Goal: Task Accomplishment & Management: Manage account settings

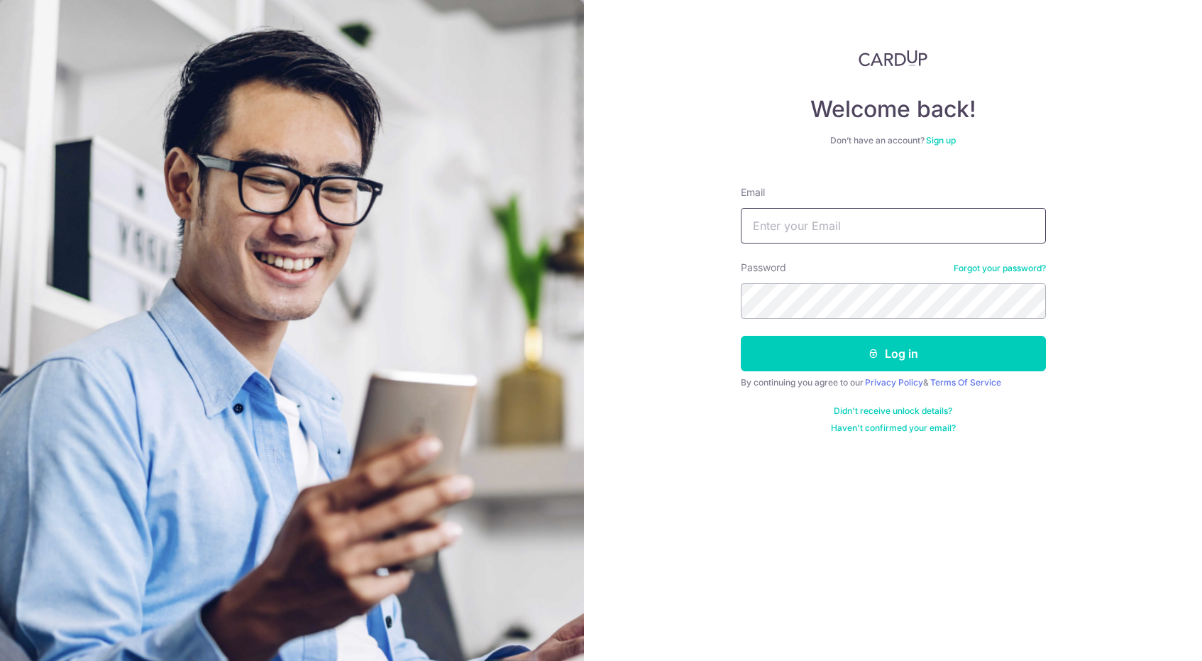
click at [815, 226] on input "Email" at bounding box center [893, 225] width 305 height 35
type input "[EMAIL_ADDRESS][DOMAIN_NAME]"
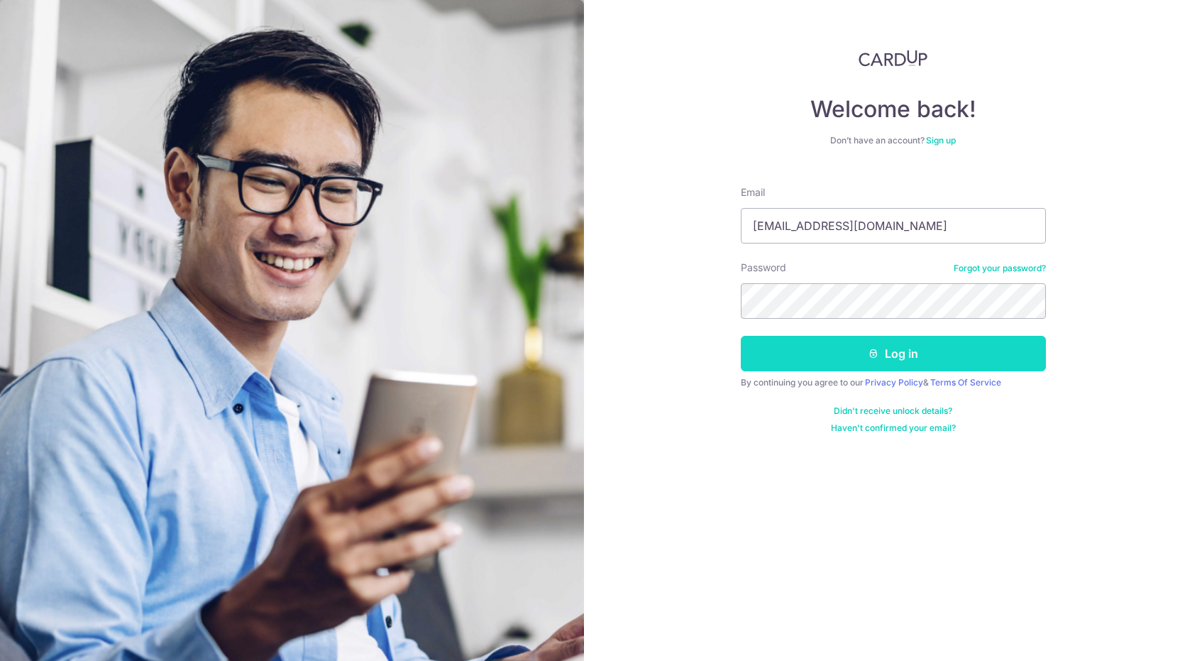
click at [858, 353] on button "Log in" at bounding box center [893, 353] width 305 height 35
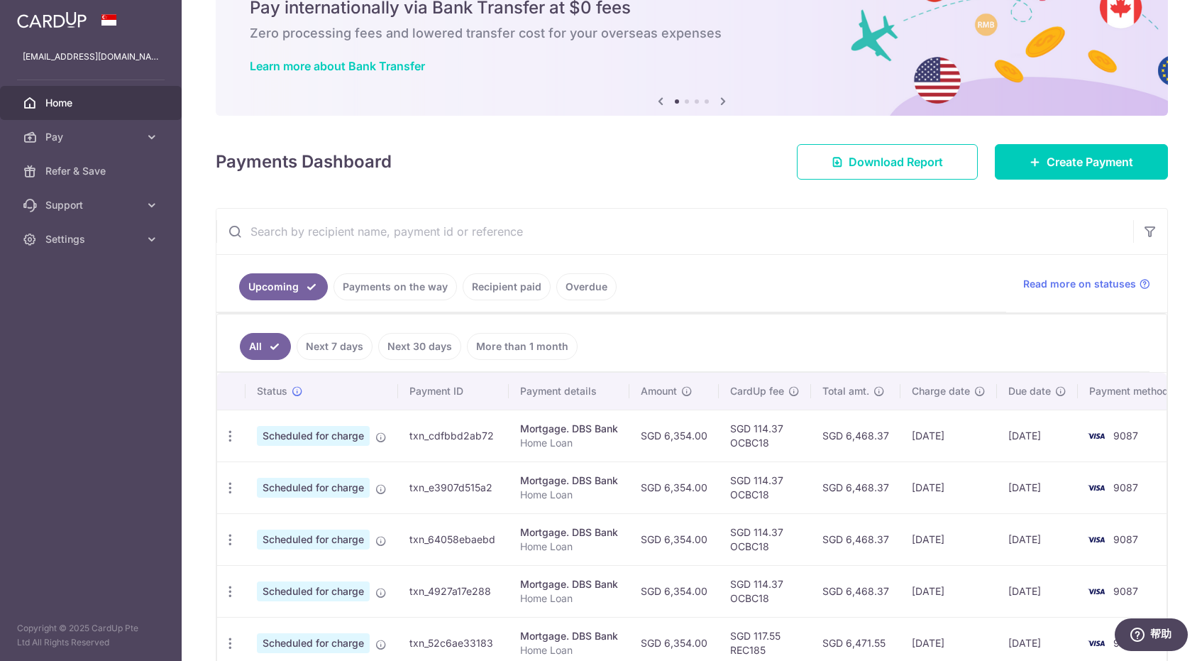
scroll to position [67, 0]
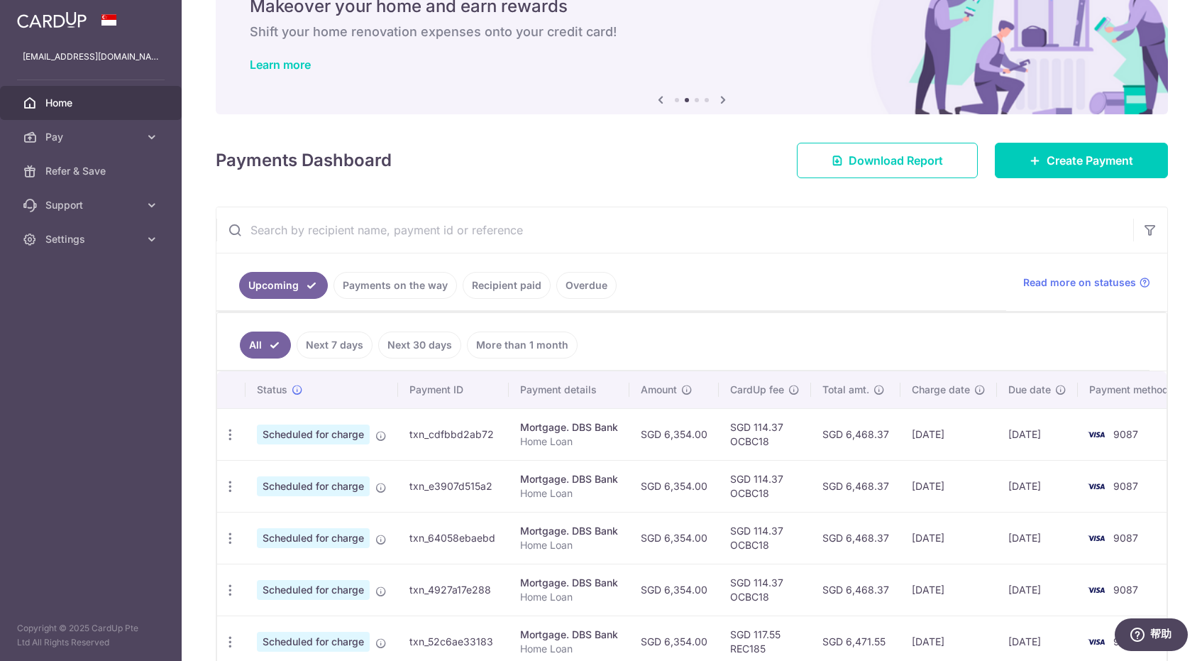
click at [673, 439] on td "SGD 6,354.00" at bounding box center [673, 434] width 89 height 52
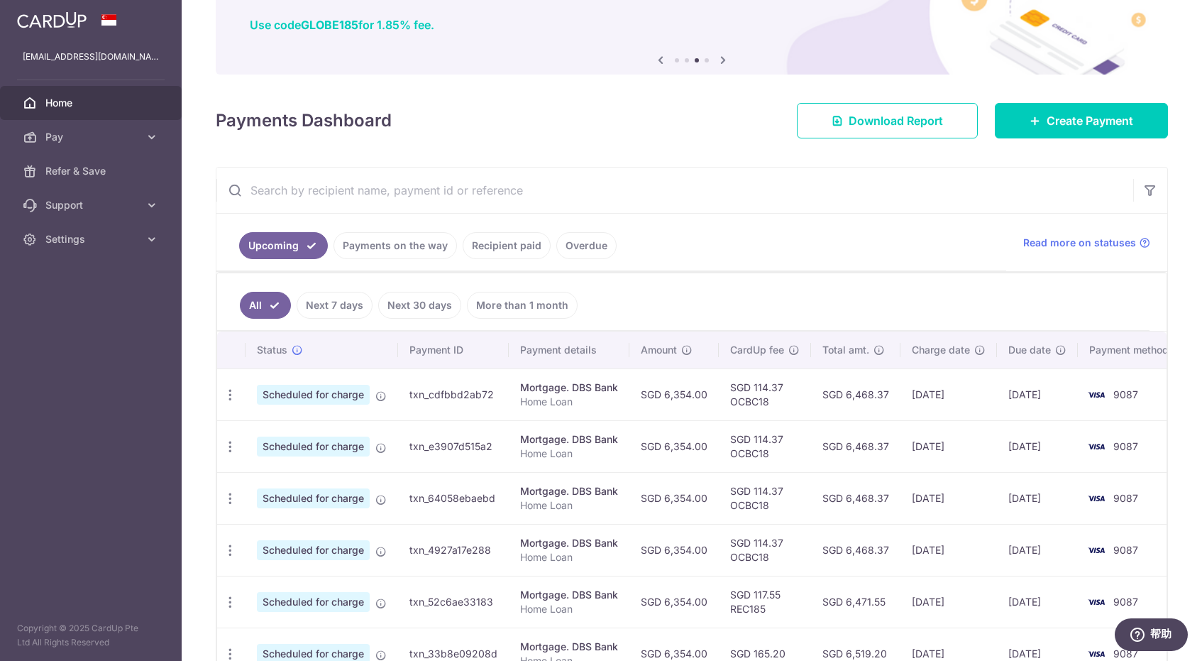
scroll to position [109, 0]
